Goal: Task Accomplishment & Management: Use online tool/utility

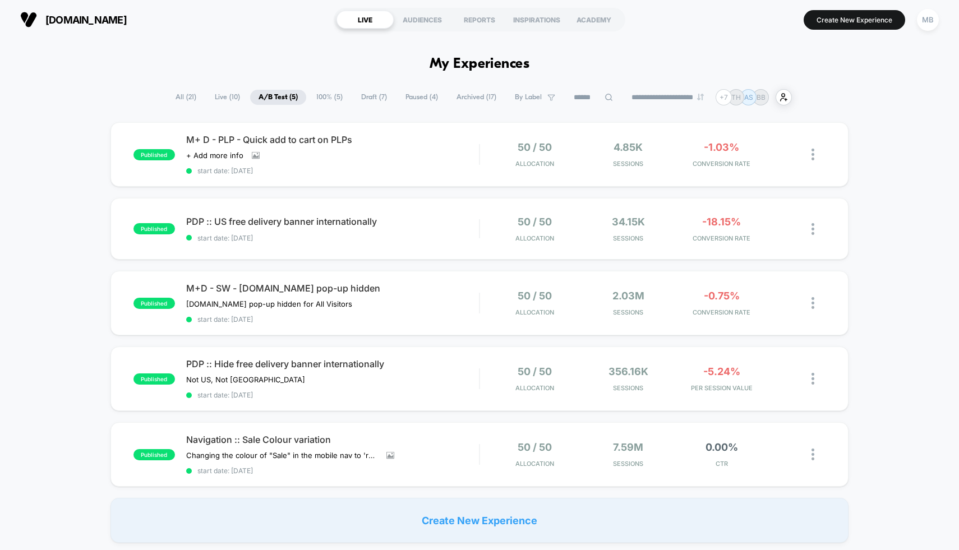
click at [326, 94] on span "100% ( 5 )" at bounding box center [329, 97] width 43 height 15
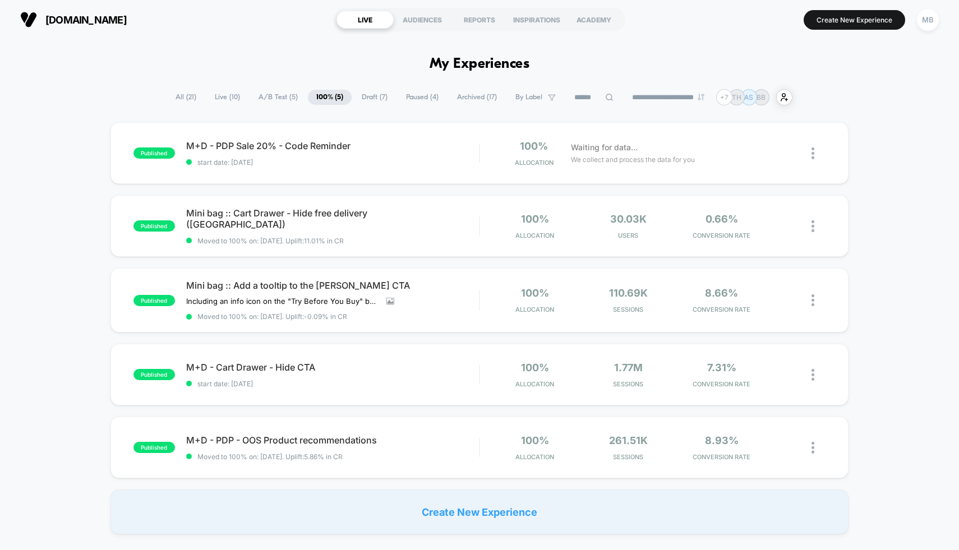
click at [370, 103] on span "Draft ( 7 )" at bounding box center [374, 97] width 43 height 15
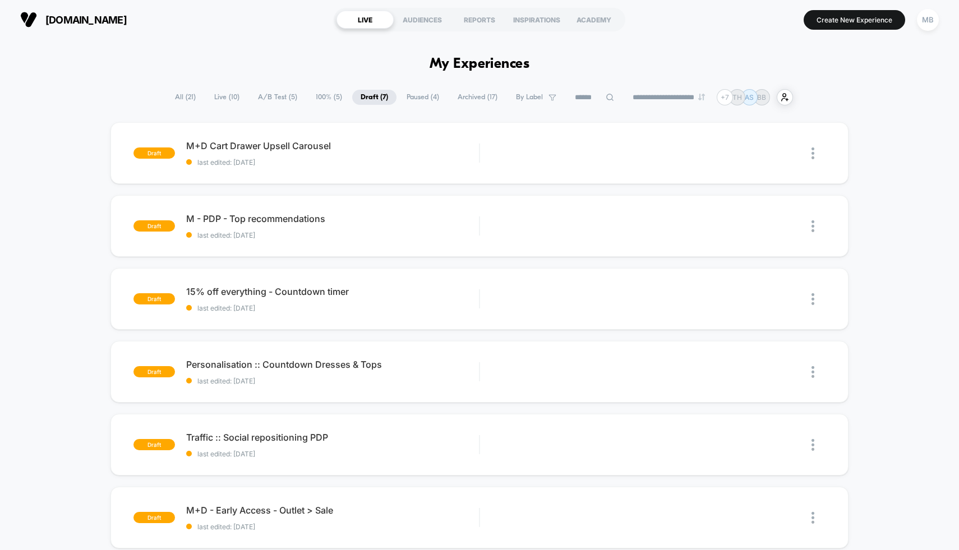
click at [412, 99] on span "Paused ( 4 )" at bounding box center [422, 97] width 49 height 15
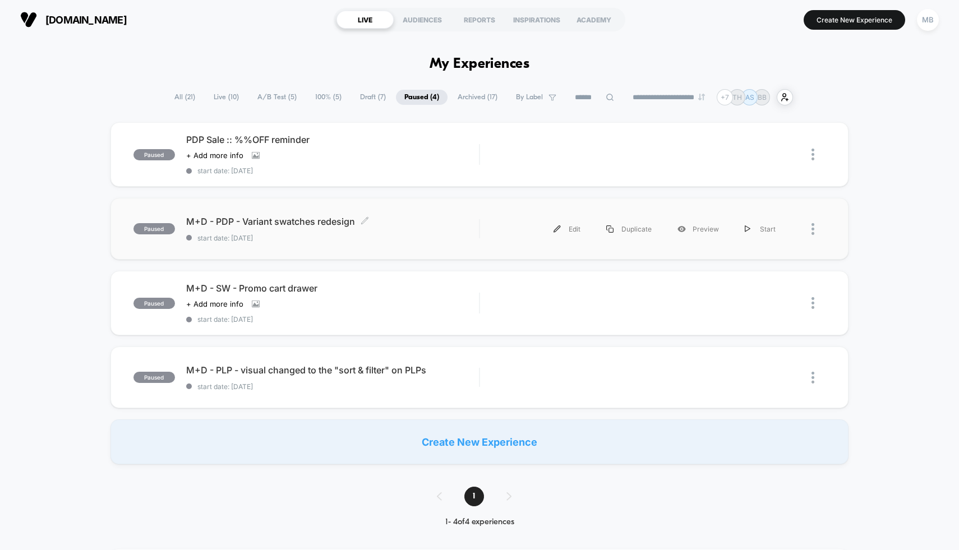
click at [405, 220] on span "M+D - PDP - Variant swatches redesign Click to edit experience details" at bounding box center [332, 221] width 293 height 11
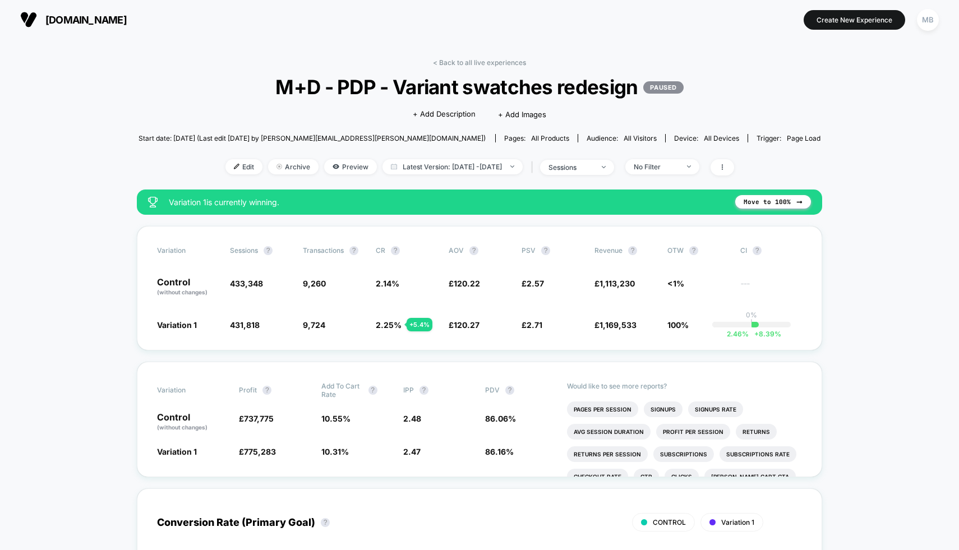
click at [507, 66] on div "< Back to all live experiences M+D - PDP - Variant swatches redesign PAUSED Cli…" at bounding box center [480, 123] width 683 height 131
click at [507, 63] on link "< Back to all live experiences" at bounding box center [479, 62] width 93 height 8
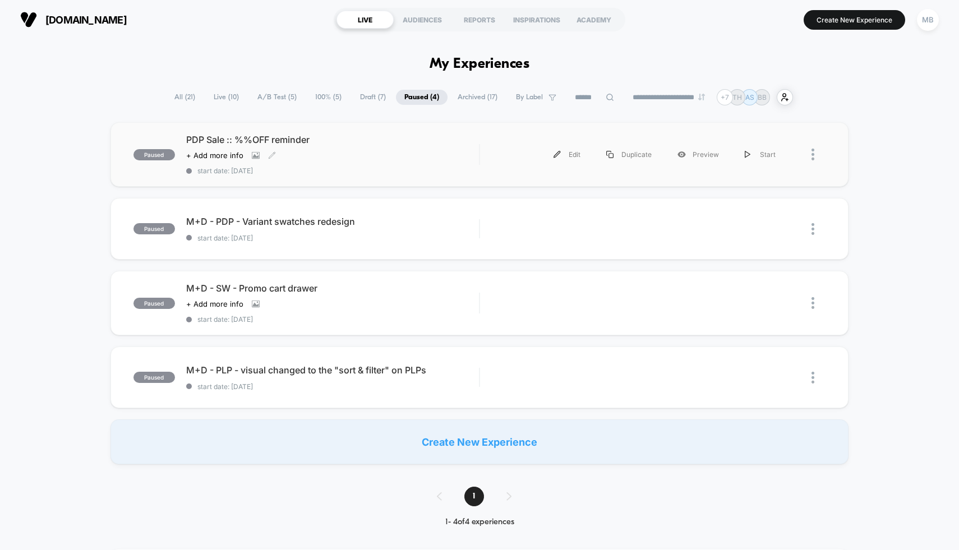
click at [476, 136] on span "PDP Sale :: %%OFF reminder" at bounding box center [332, 139] width 293 height 11
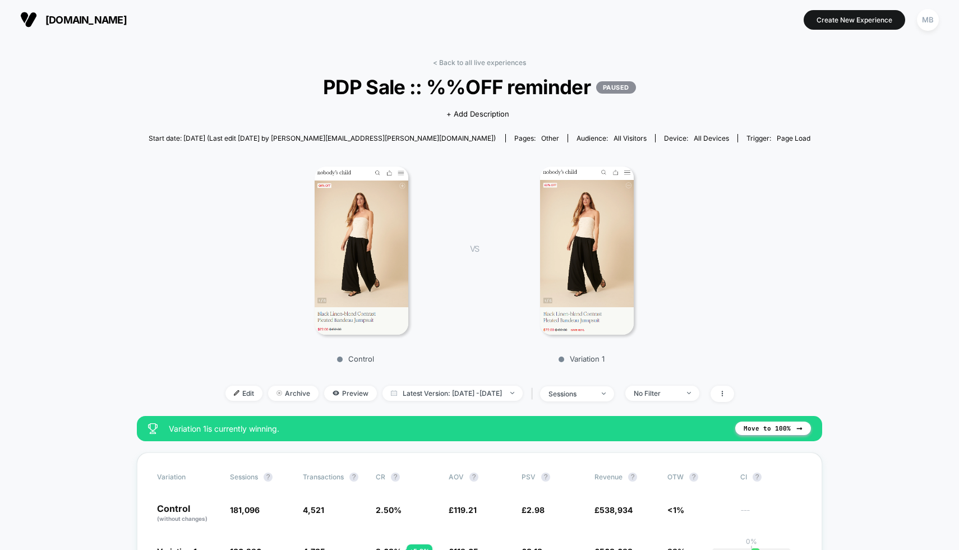
click at [572, 231] on img at bounding box center [587, 251] width 94 height 168
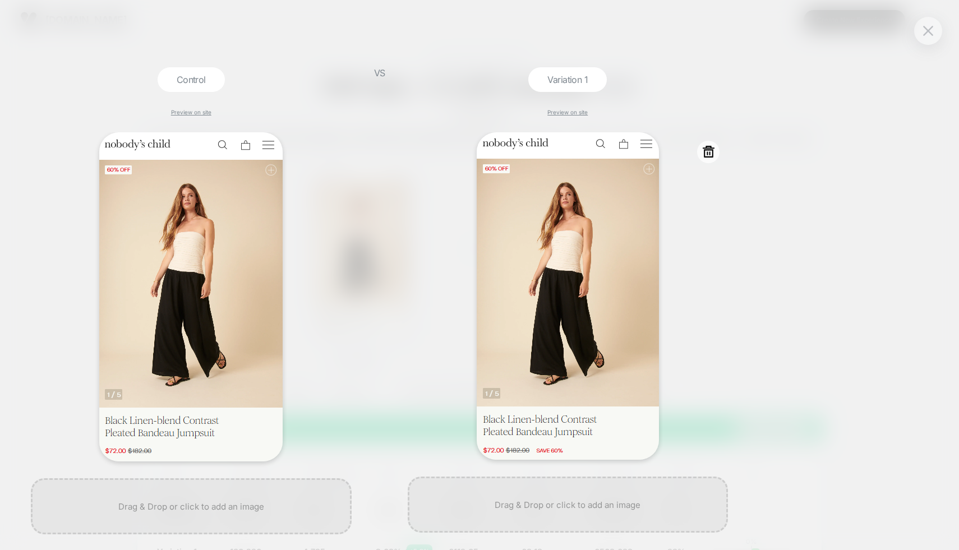
click at [726, 293] on div at bounding box center [568, 296] width 321 height 328
click at [930, 29] on img at bounding box center [928, 31] width 10 height 10
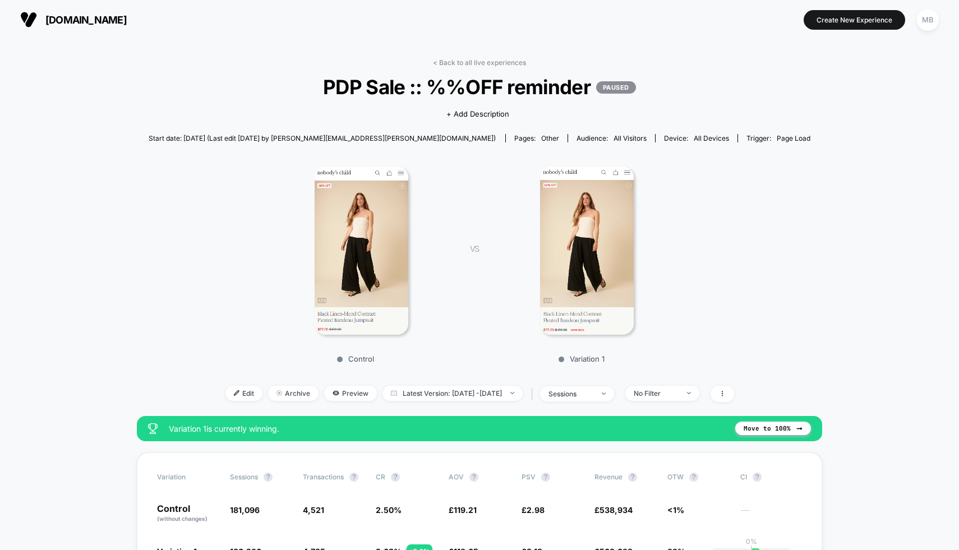
click at [459, 61] on link "< Back to all live experiences" at bounding box center [479, 62] width 93 height 8
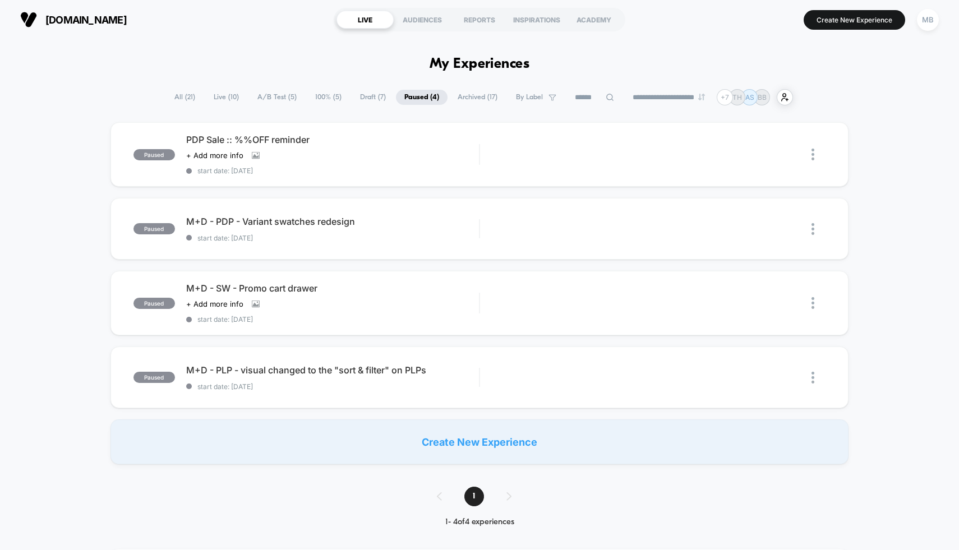
click at [466, 97] on span "Archived ( 17 )" at bounding box center [477, 97] width 57 height 15
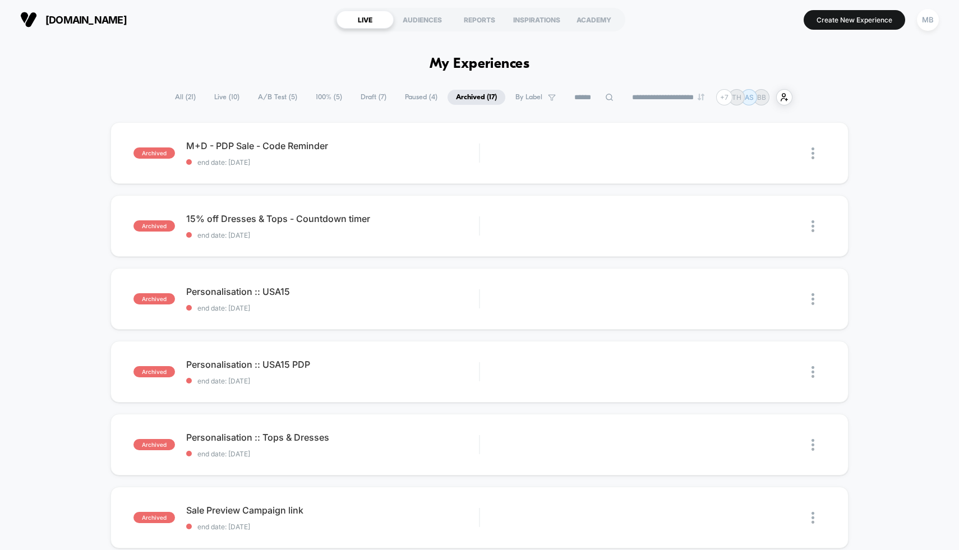
click at [178, 97] on span "All ( 21 )" at bounding box center [186, 97] width 38 height 15
